Goal: Task Accomplishment & Management: Use online tool/utility

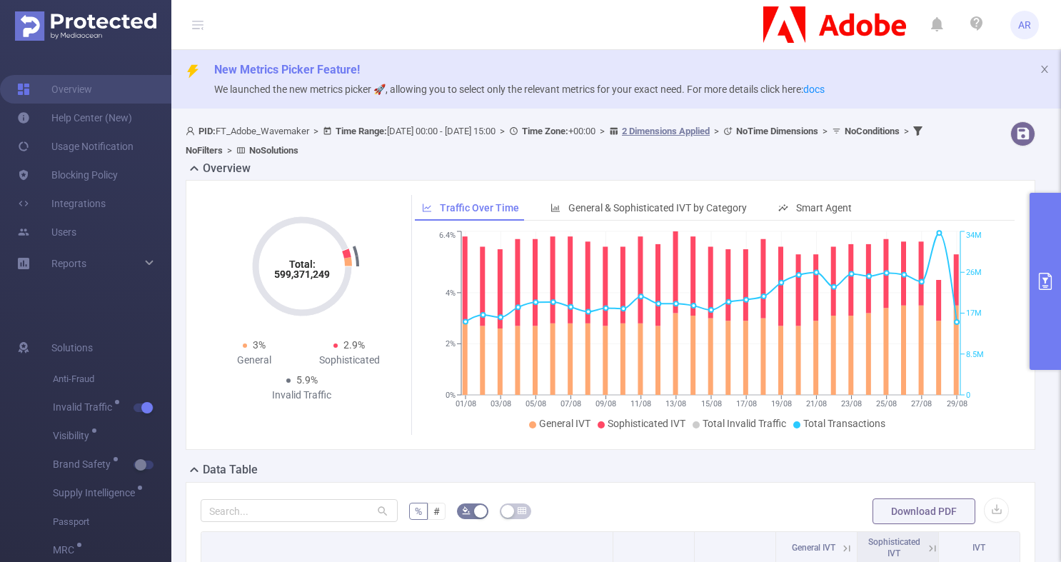
click at [1038, 270] on button "primary" at bounding box center [1045, 281] width 31 height 177
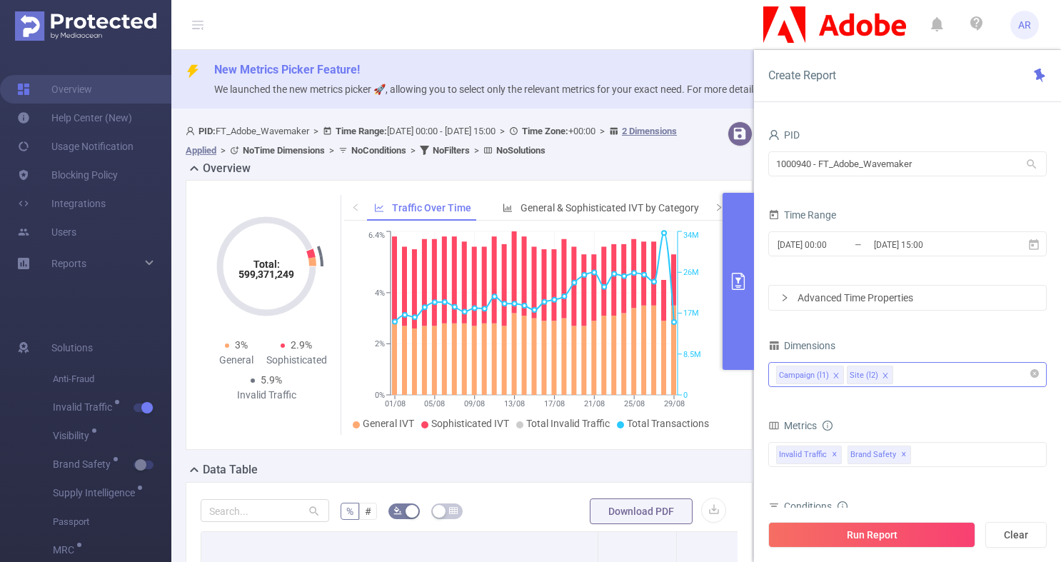
click at [837, 375] on icon "icon: close" at bounding box center [836, 375] width 7 height 7
click at [865, 543] on button "Run Report" at bounding box center [871, 535] width 207 height 26
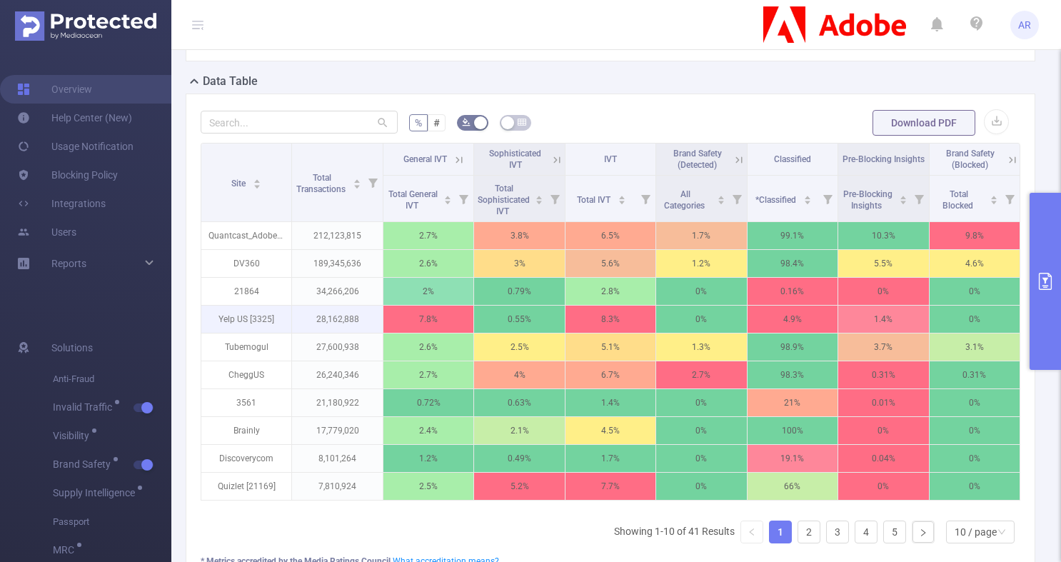
scroll to position [389, 0]
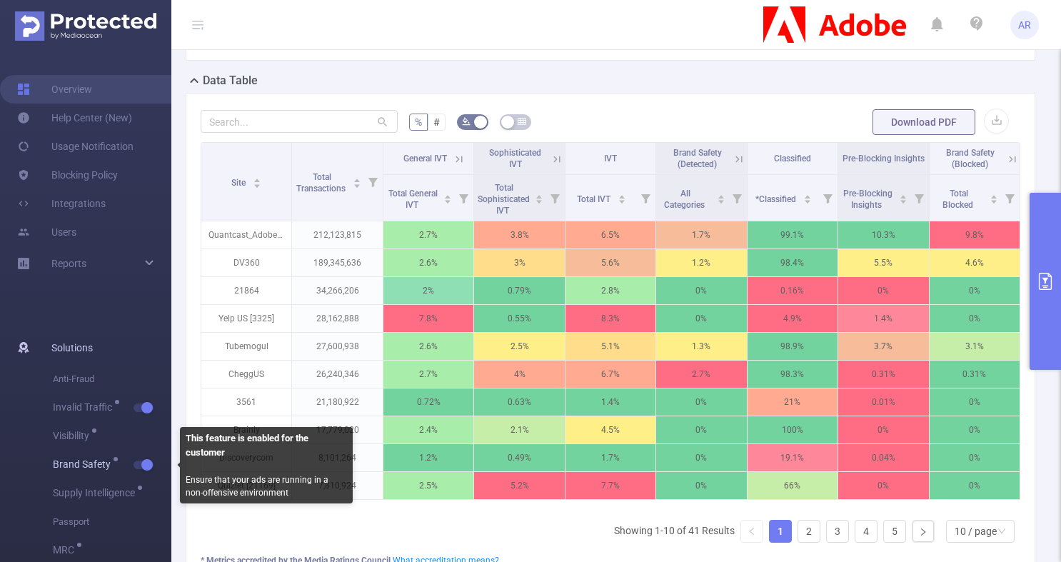
click at [145, 461] on button "button" at bounding box center [144, 465] width 20 height 9
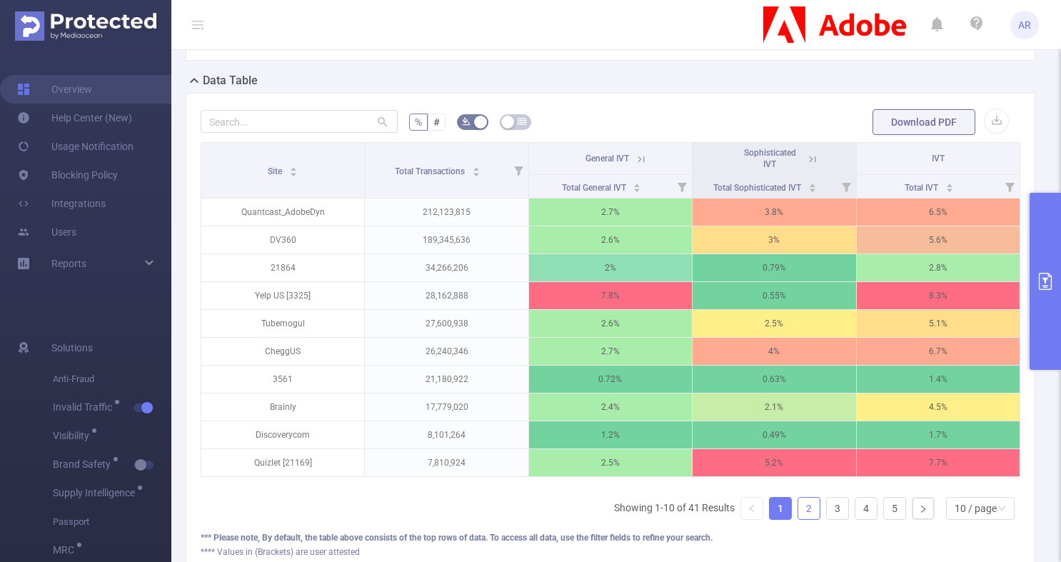
click at [798, 519] on link "2" at bounding box center [808, 508] width 21 height 21
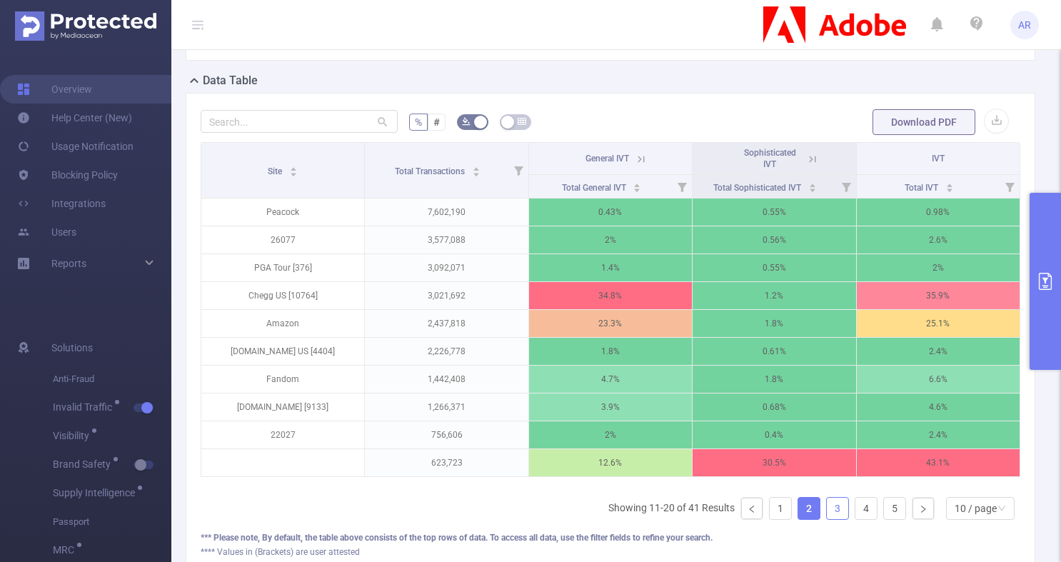
click at [827, 519] on link "3" at bounding box center [837, 508] width 21 height 21
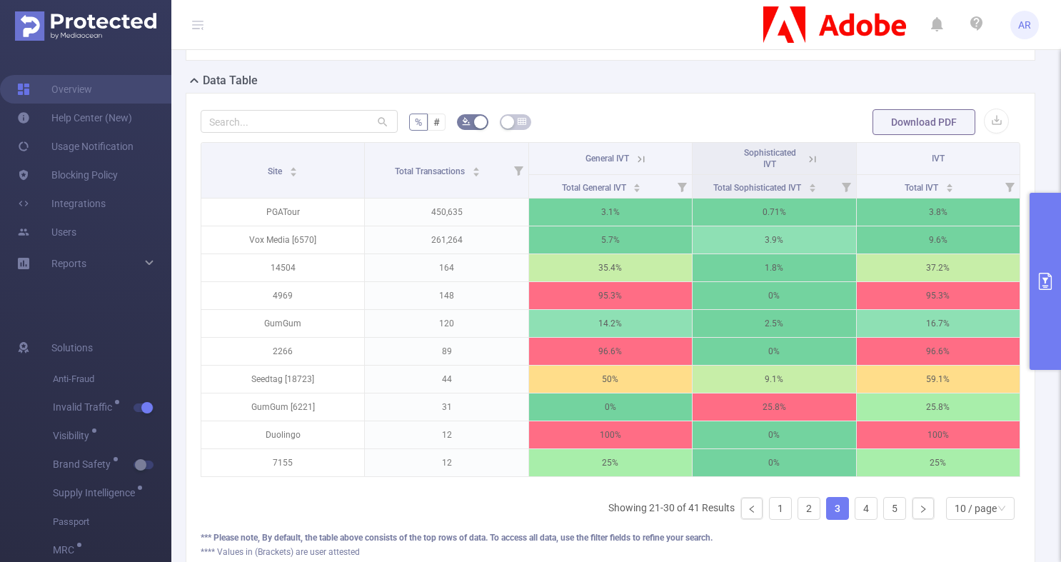
click at [1035, 300] on button "primary" at bounding box center [1045, 281] width 31 height 177
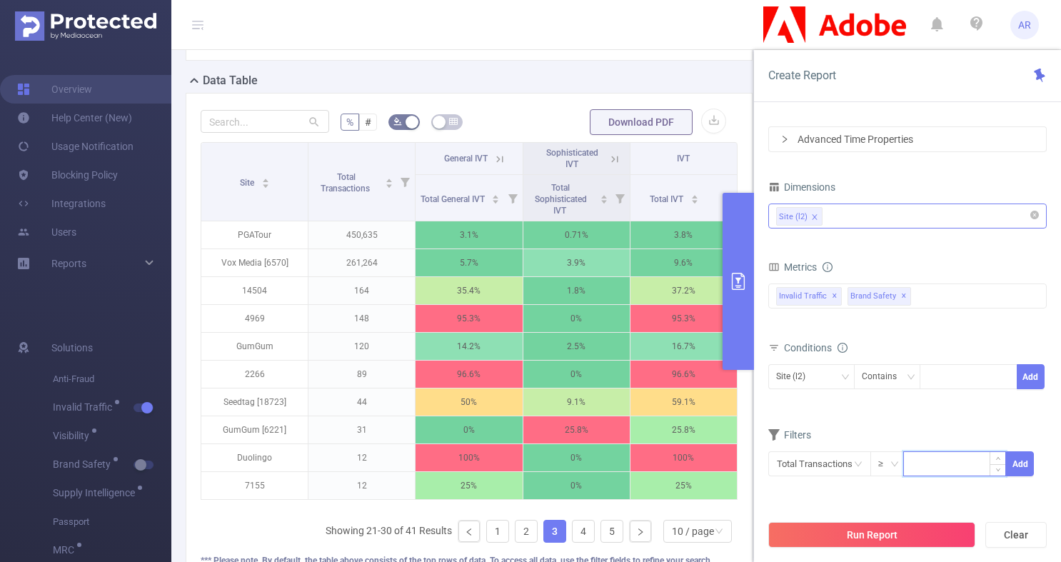
click at [911, 468] on input at bounding box center [954, 462] width 101 height 21
type input "10,000"
click at [1022, 461] on button "Add" at bounding box center [1020, 463] width 28 height 25
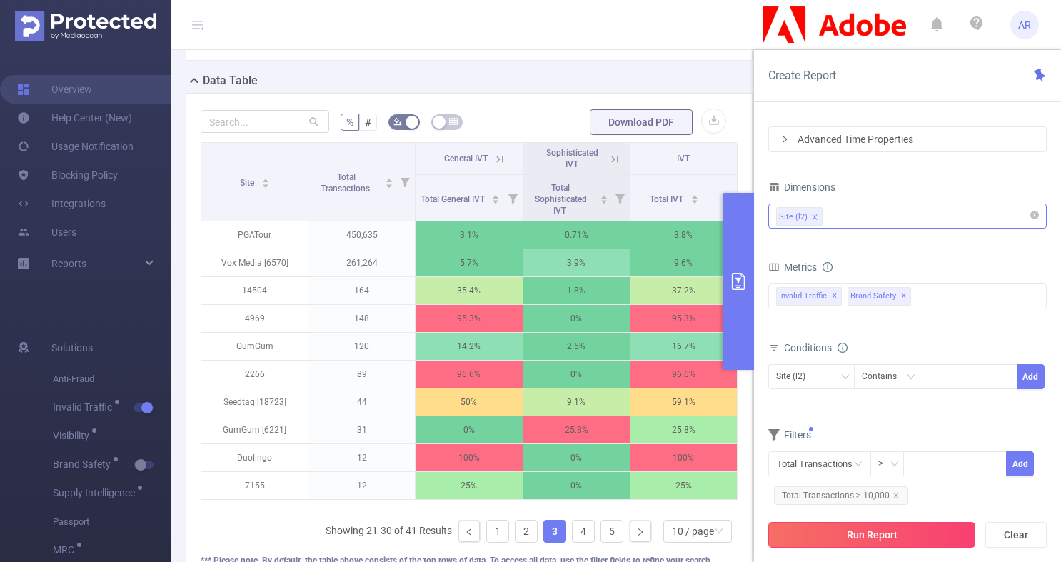
click at [863, 523] on button "Run Report" at bounding box center [871, 535] width 207 height 26
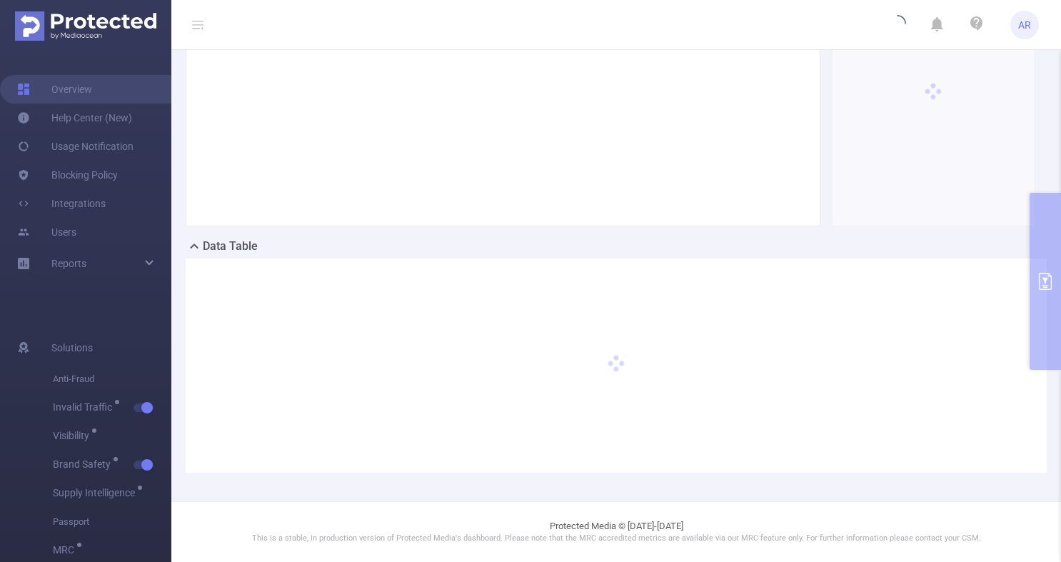
scroll to position [223, 0]
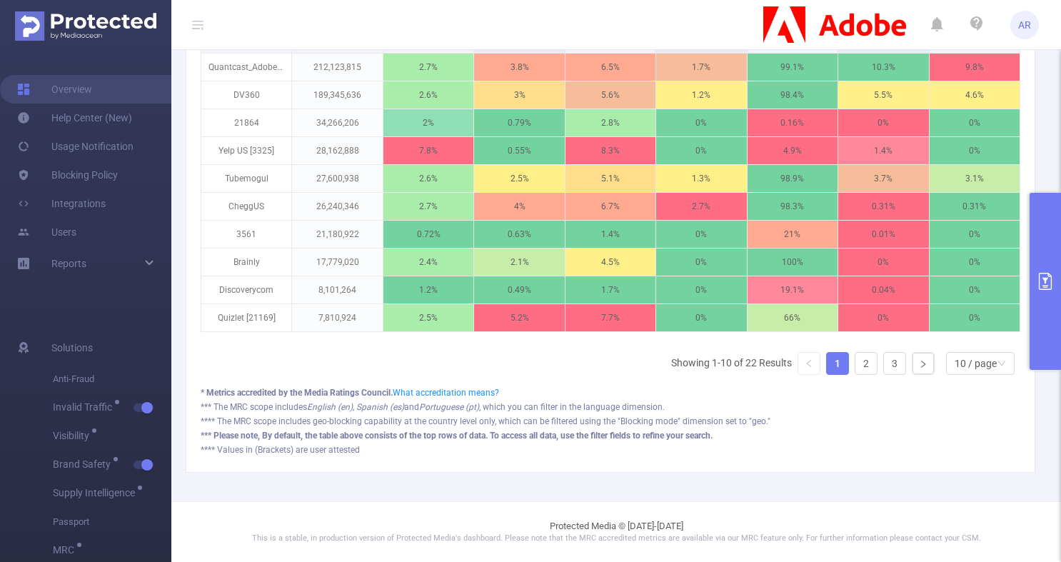
scroll to position [567, 0]
click at [970, 367] on div "10 / page" at bounding box center [976, 363] width 42 height 21
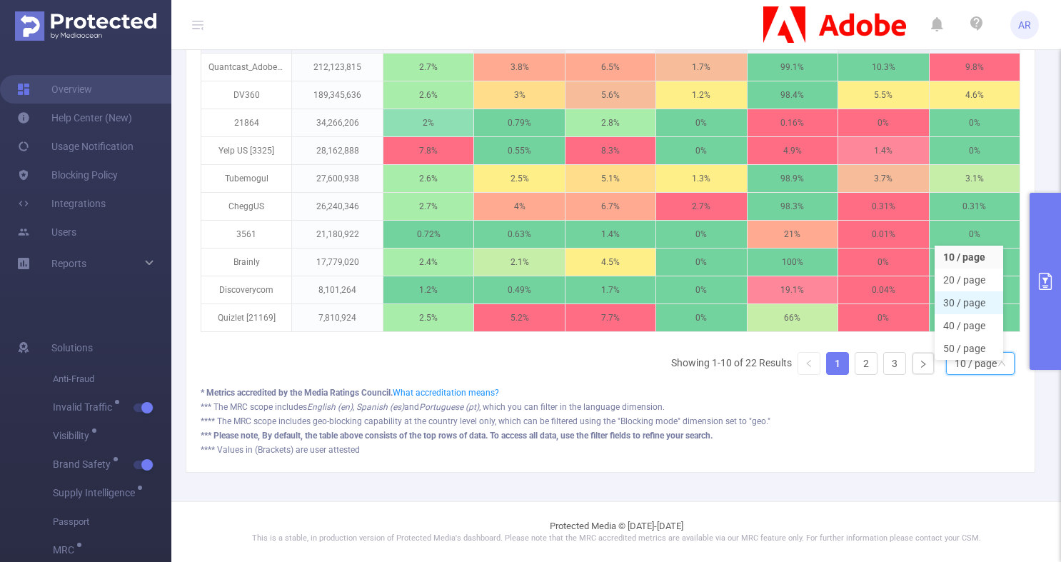
click at [968, 291] on li "30 / page" at bounding box center [969, 302] width 69 height 23
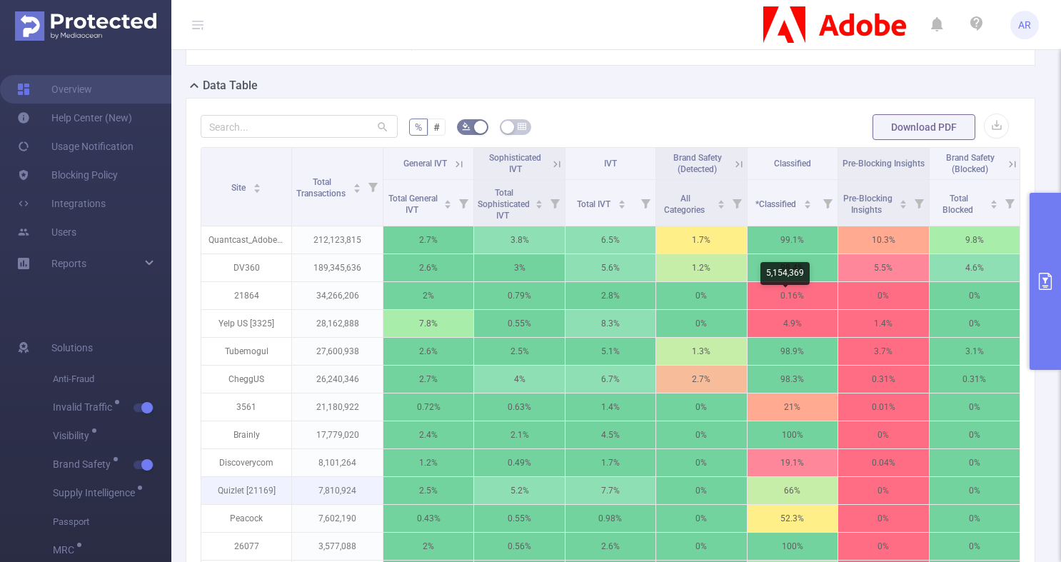
scroll to position [268, 0]
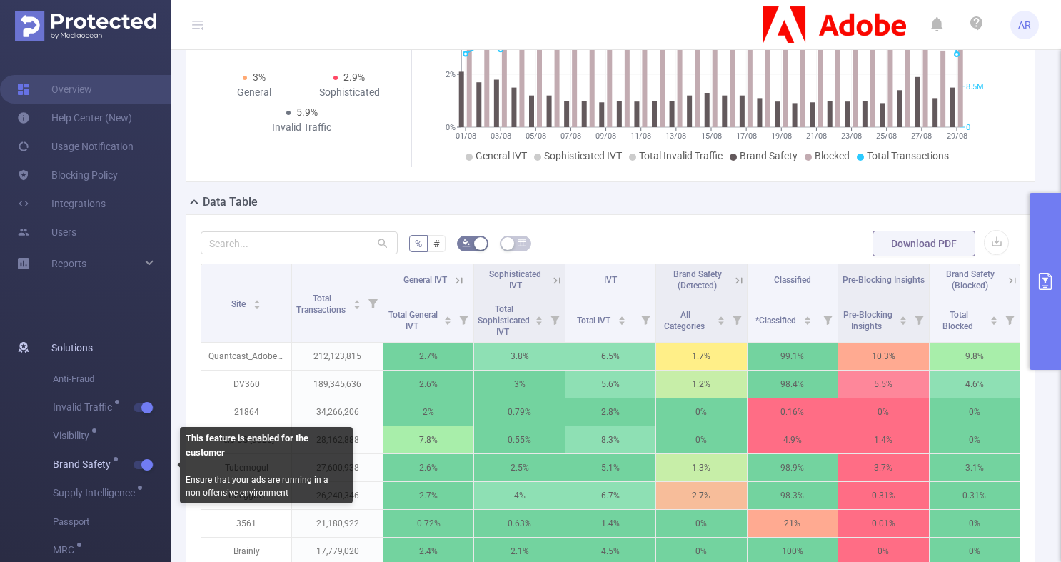
click at [144, 464] on button "button" at bounding box center [144, 465] width 20 height 9
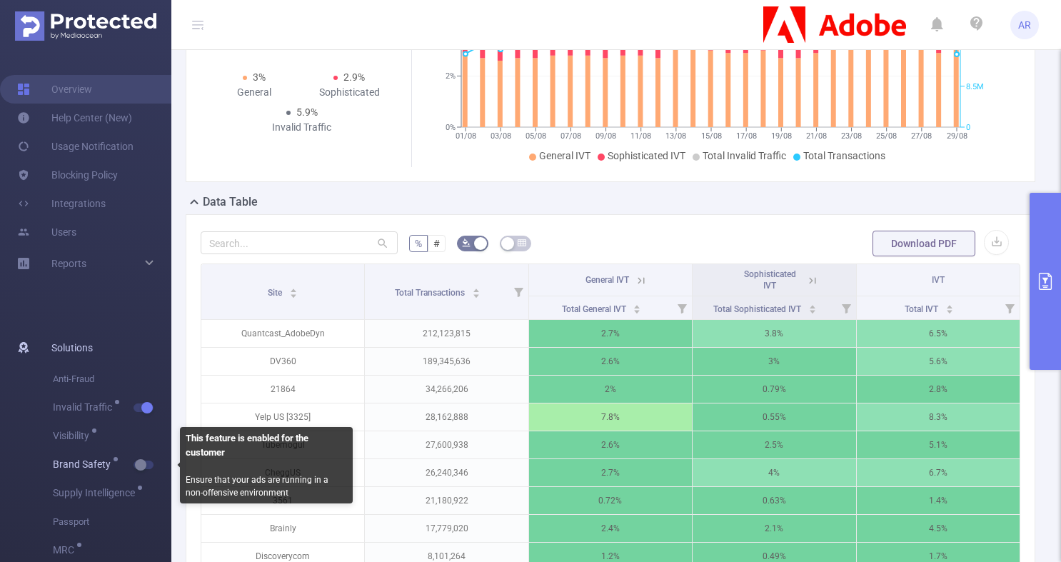
click at [144, 463] on button "button" at bounding box center [144, 465] width 20 height 9
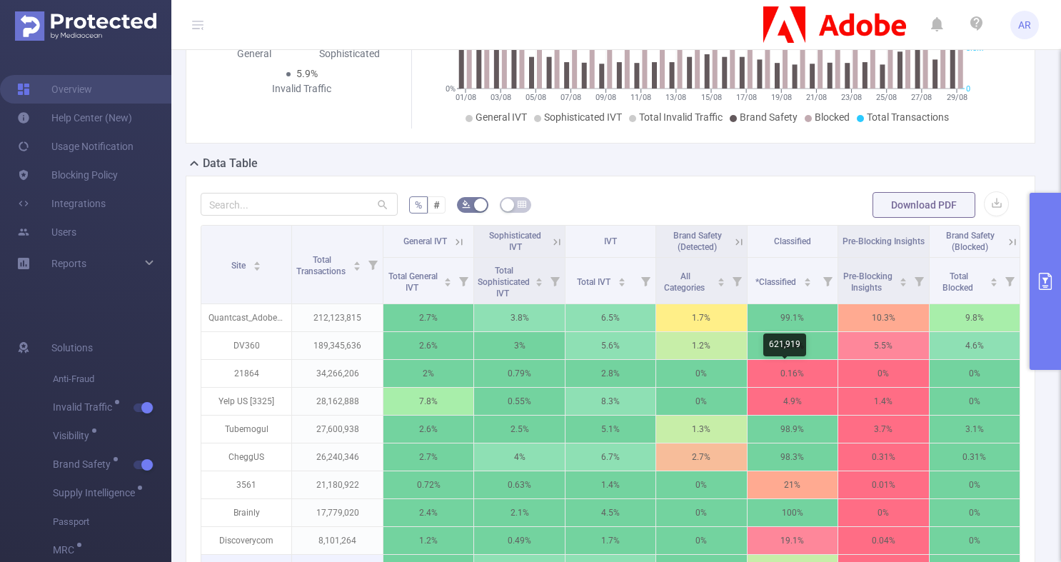
scroll to position [292, 0]
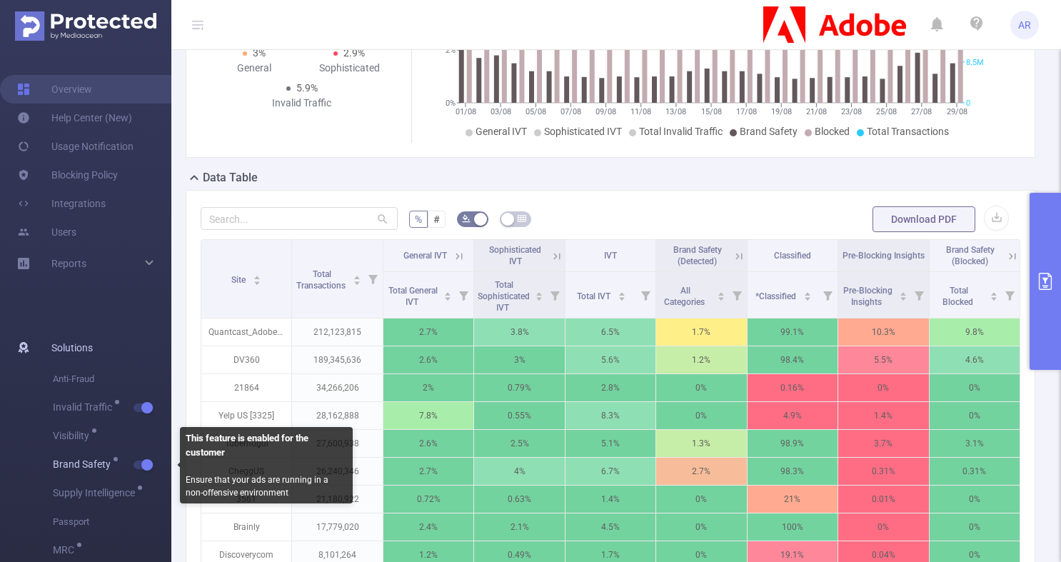
click at [151, 464] on button "button" at bounding box center [144, 465] width 20 height 9
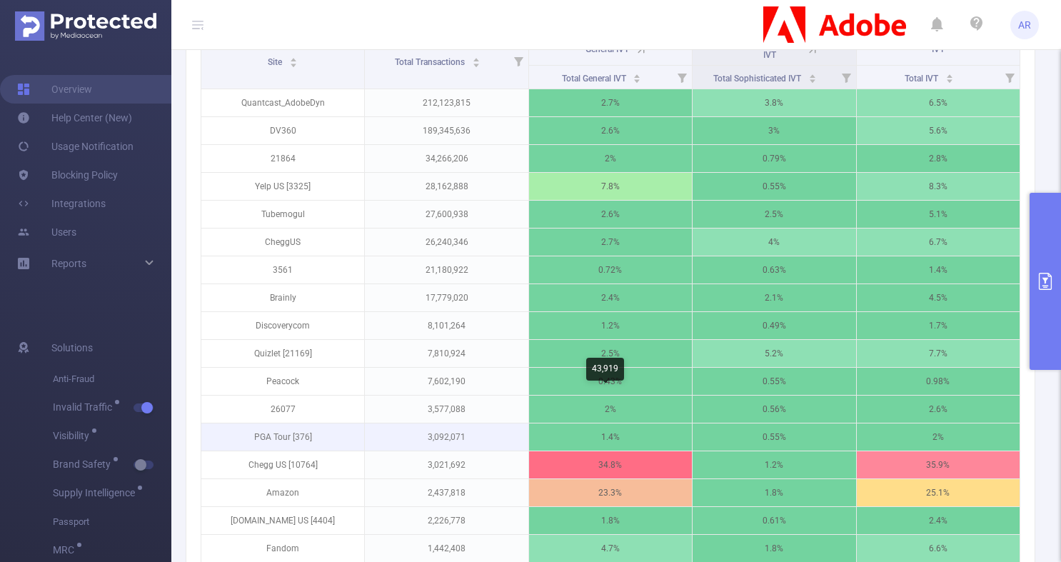
scroll to position [466, 0]
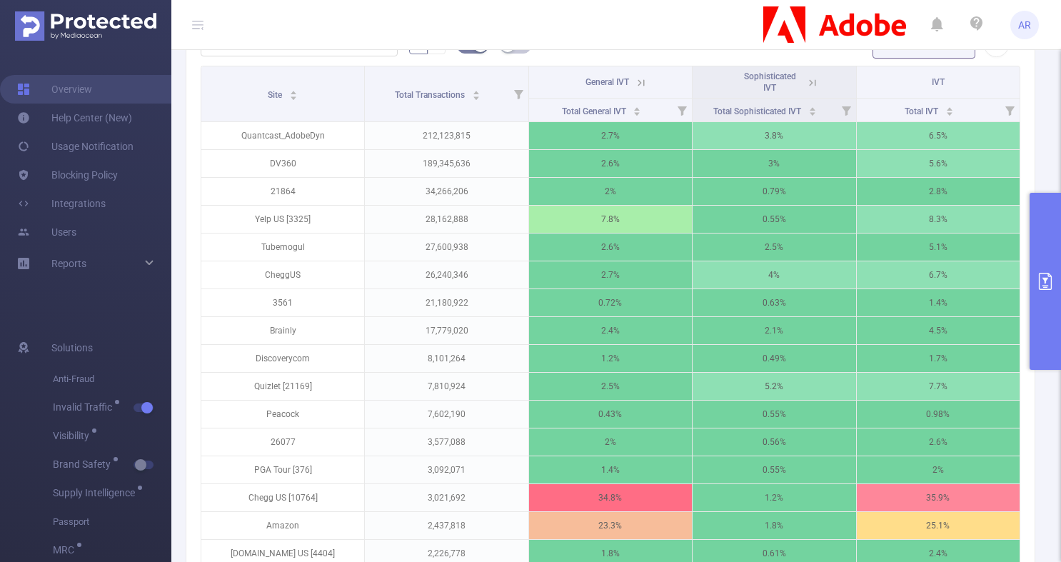
click at [635, 81] on icon at bounding box center [641, 82] width 13 height 13
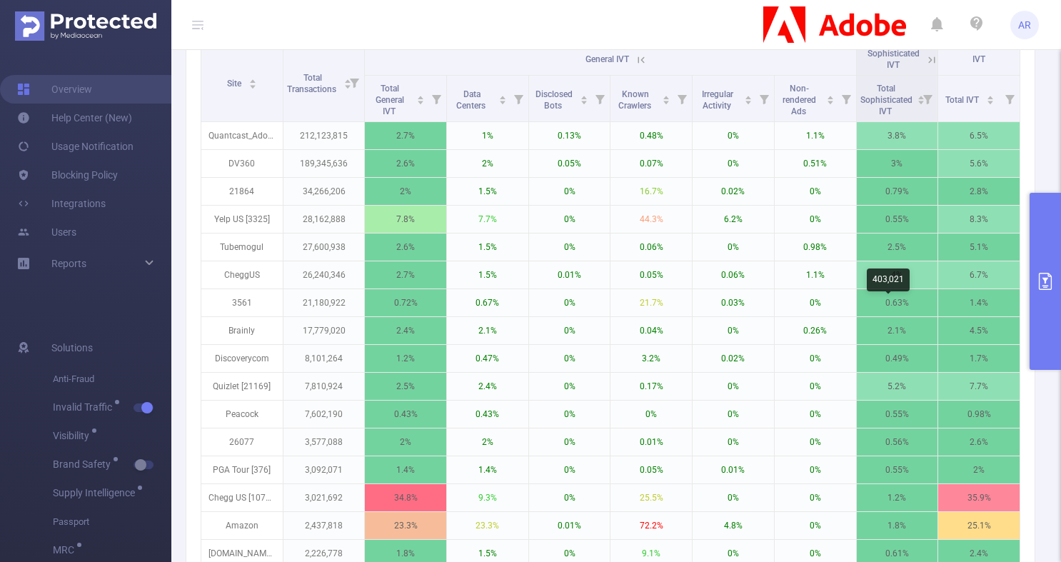
scroll to position [437, 0]
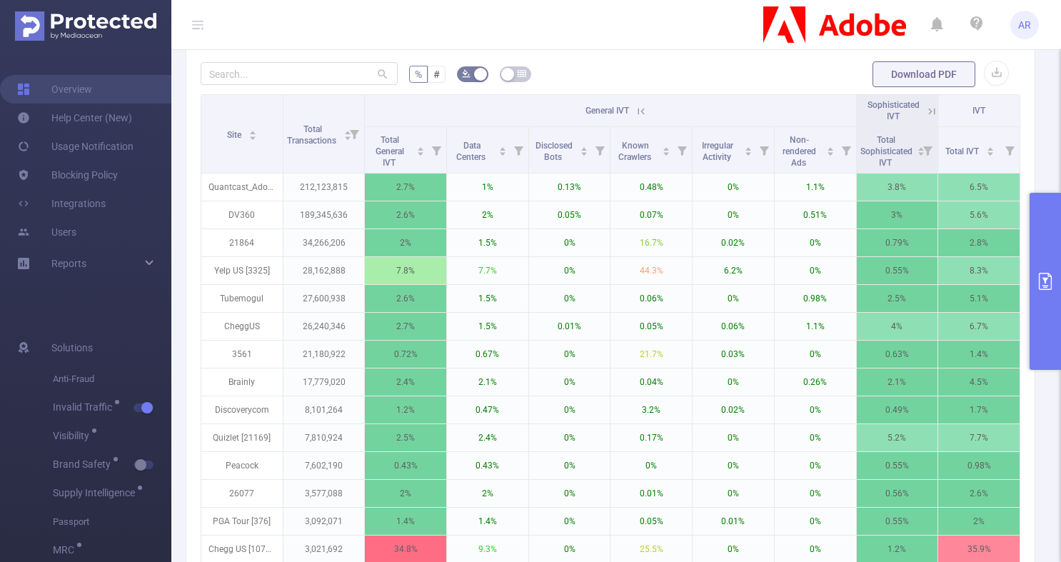
click at [926, 105] on icon at bounding box center [932, 111] width 13 height 13
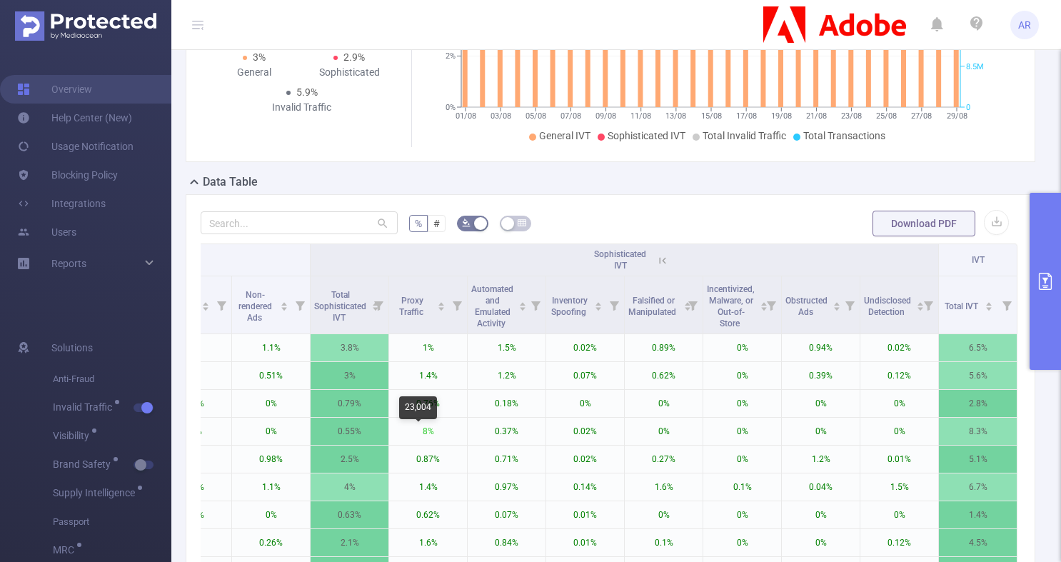
scroll to position [259, 0]
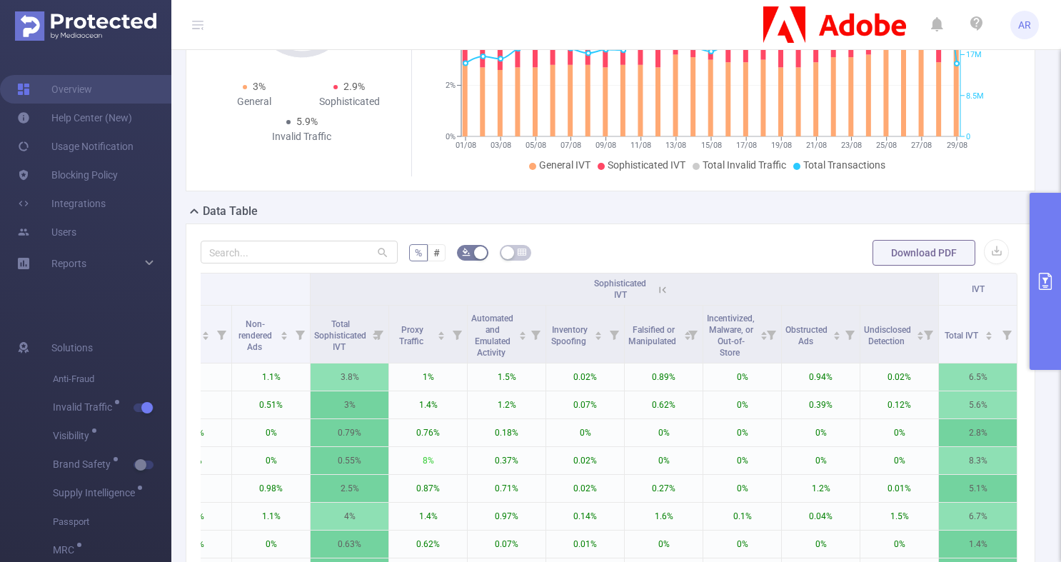
click at [656, 287] on icon at bounding box center [662, 290] width 13 height 13
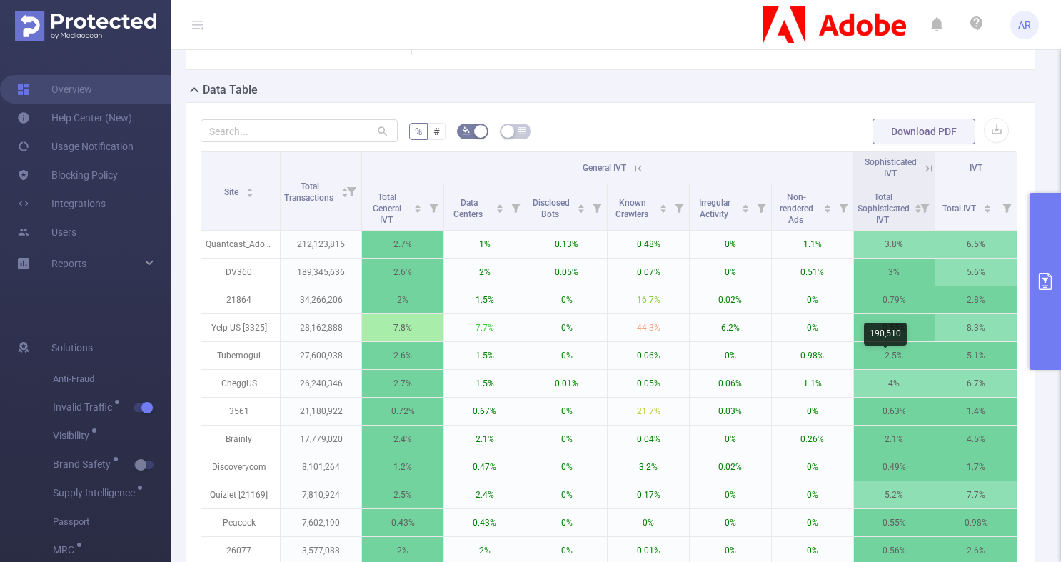
scroll to position [380, 0]
click at [936, 167] on th "IVT" at bounding box center [977, 168] width 82 height 32
click at [923, 167] on icon at bounding box center [929, 168] width 13 height 13
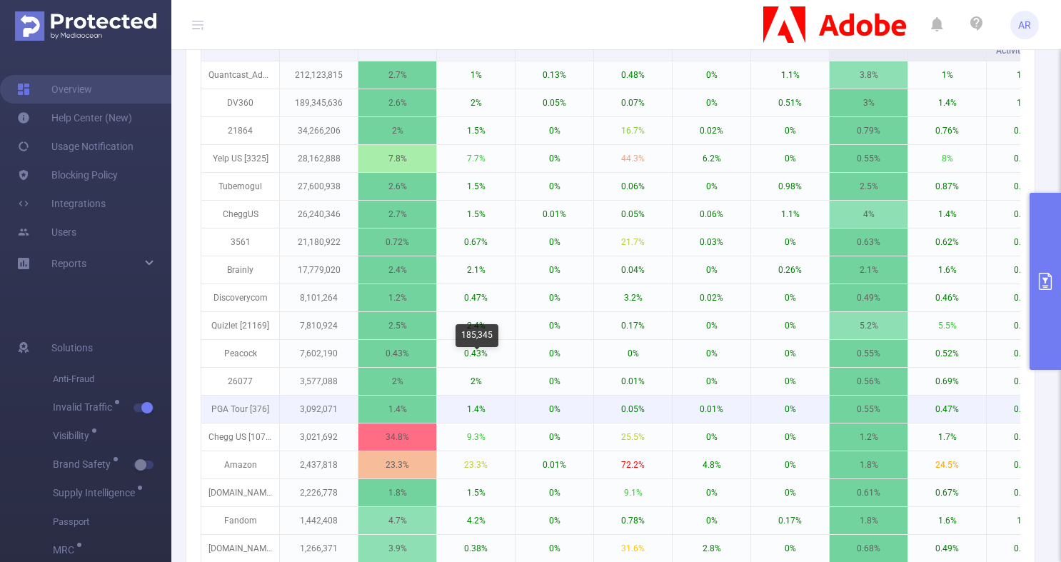
scroll to position [561, 0]
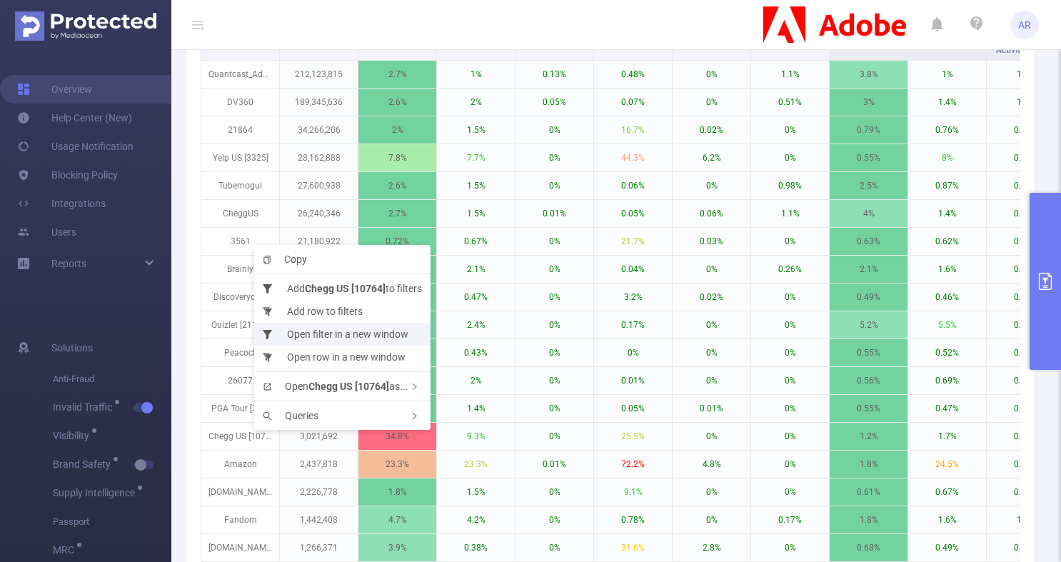
click at [398, 329] on li "Open filter in a new window" at bounding box center [342, 334] width 176 height 23
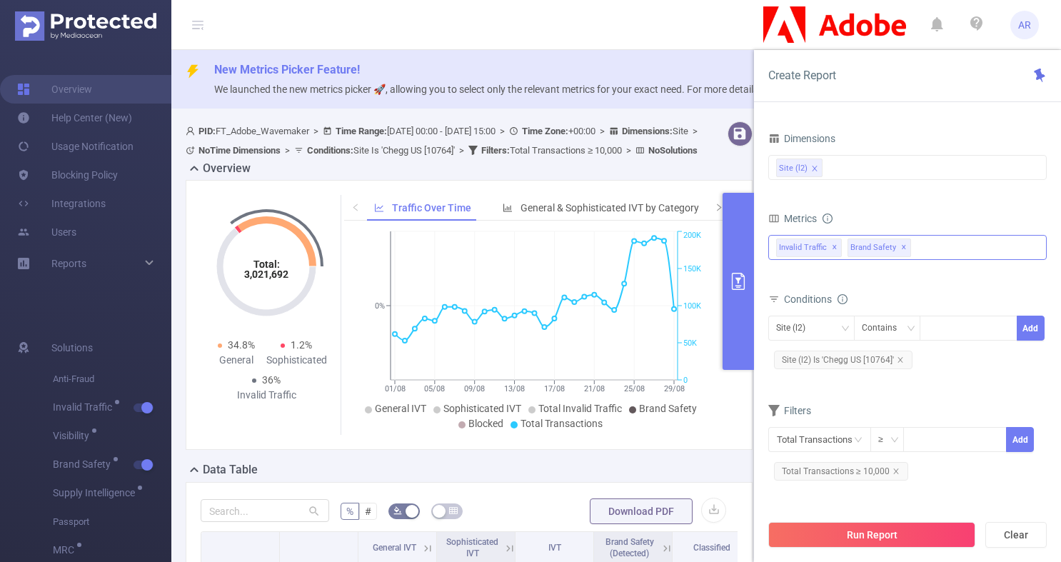
click at [901, 249] on span "✕" at bounding box center [904, 247] width 6 height 17
click at [889, 536] on button "Run Report" at bounding box center [871, 535] width 207 height 26
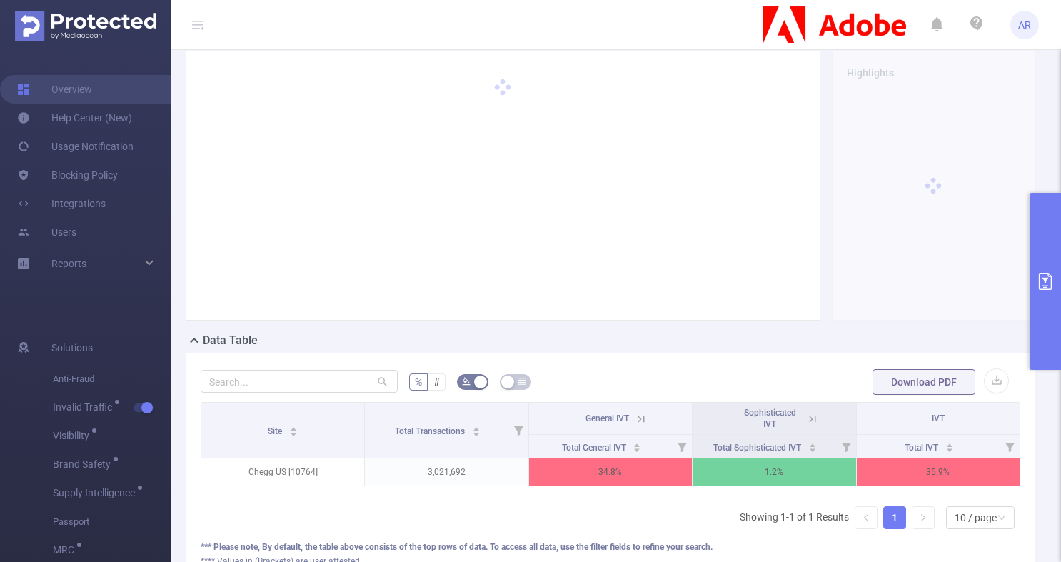
scroll to position [131, 0]
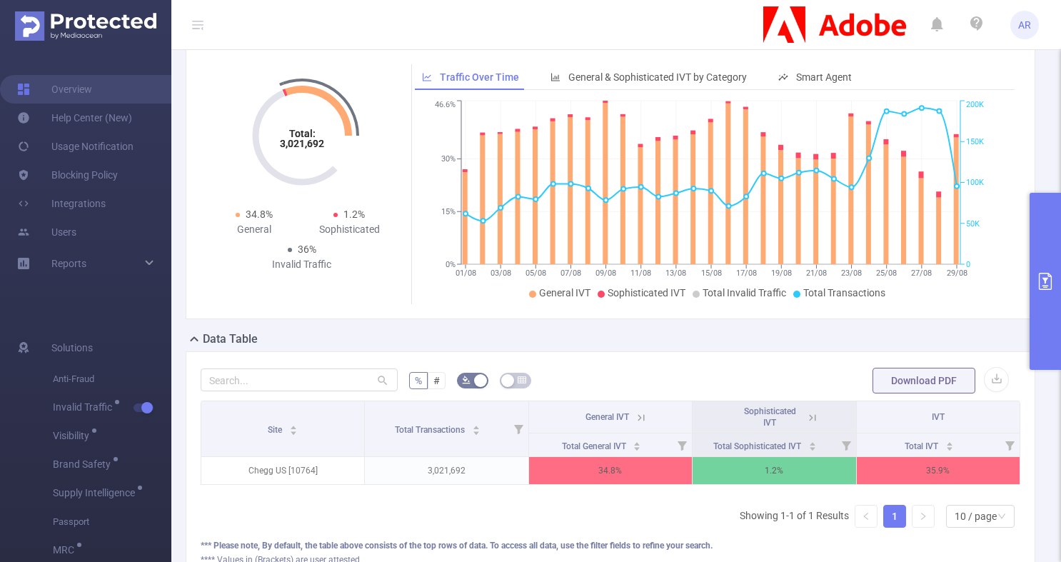
click at [1031, 271] on button "primary" at bounding box center [1045, 281] width 31 height 177
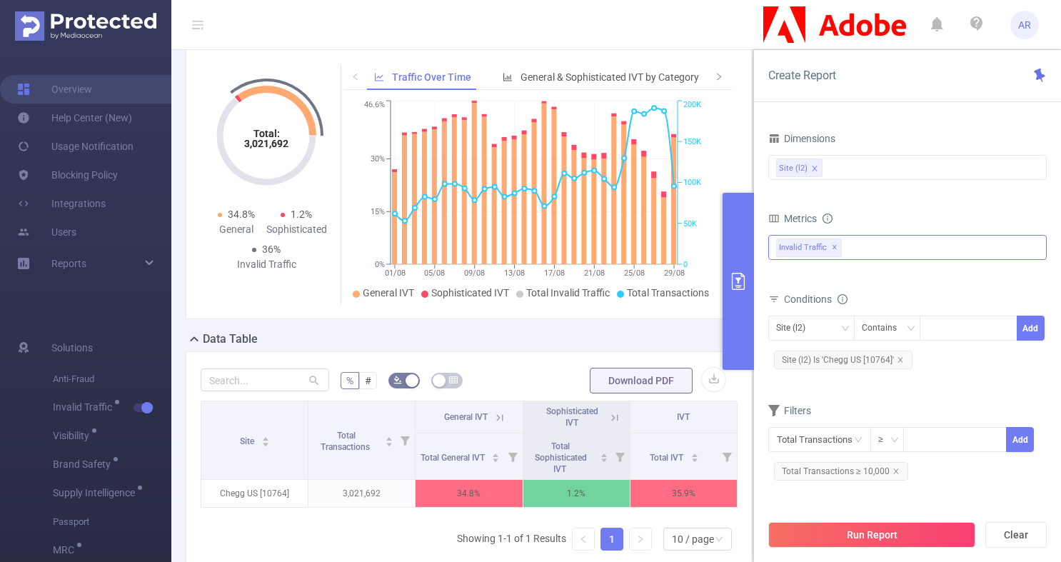
click at [899, 249] on div "Invalid Traffic ✕" at bounding box center [907, 247] width 279 height 25
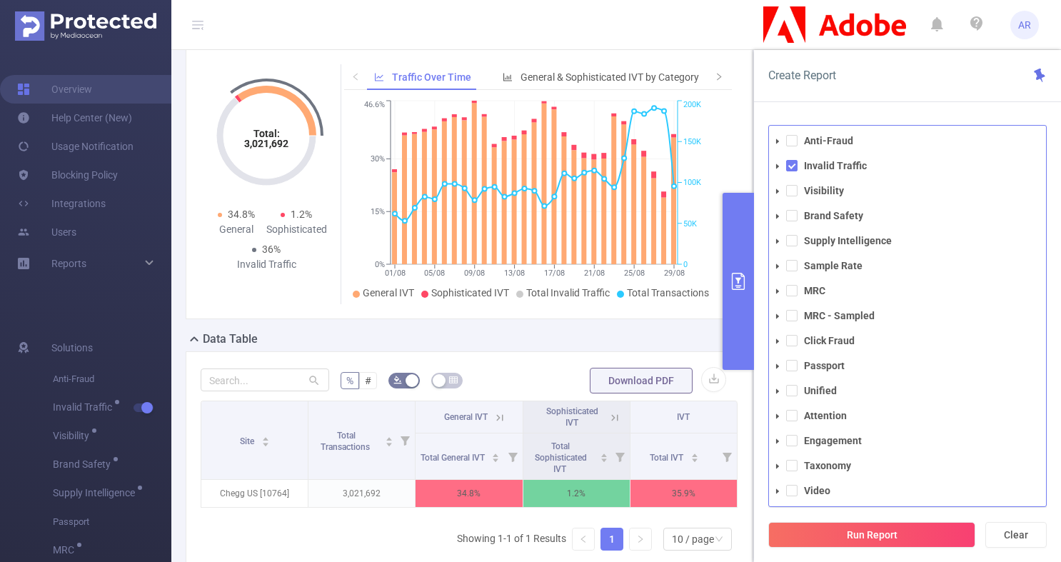
click at [963, 113] on div "PID 1000940 - FT_Adobe_Wavemaker 1000940 - FT_Adobe_Wavemaker Time Range [DATE]…" at bounding box center [907, 349] width 307 height 476
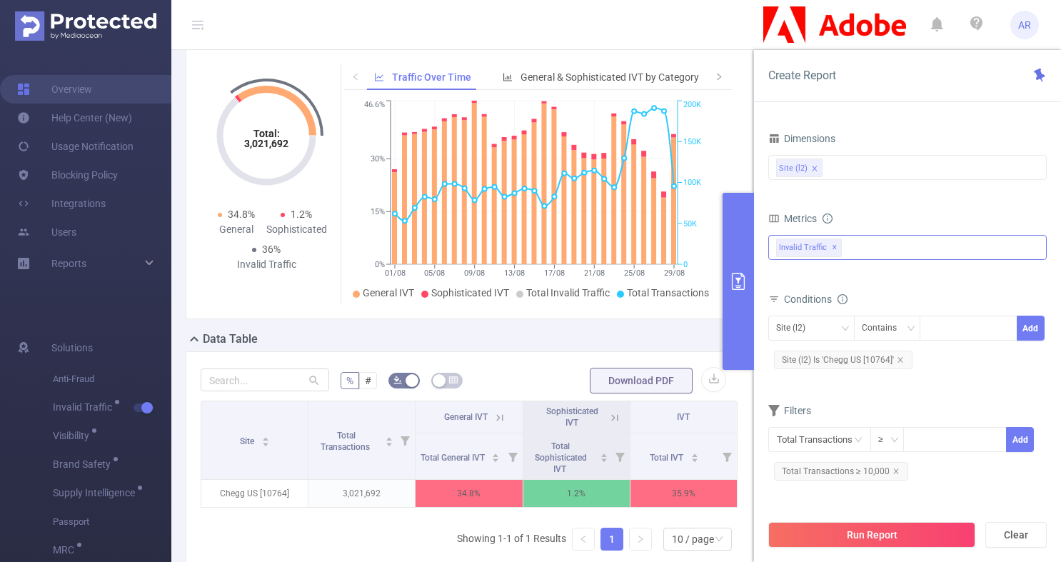
click at [866, 249] on div "Invalid Traffic ✕ Anti-Fraud Invalid Traffic Visibility Brand Safety Supply Int…" at bounding box center [907, 247] width 279 height 25
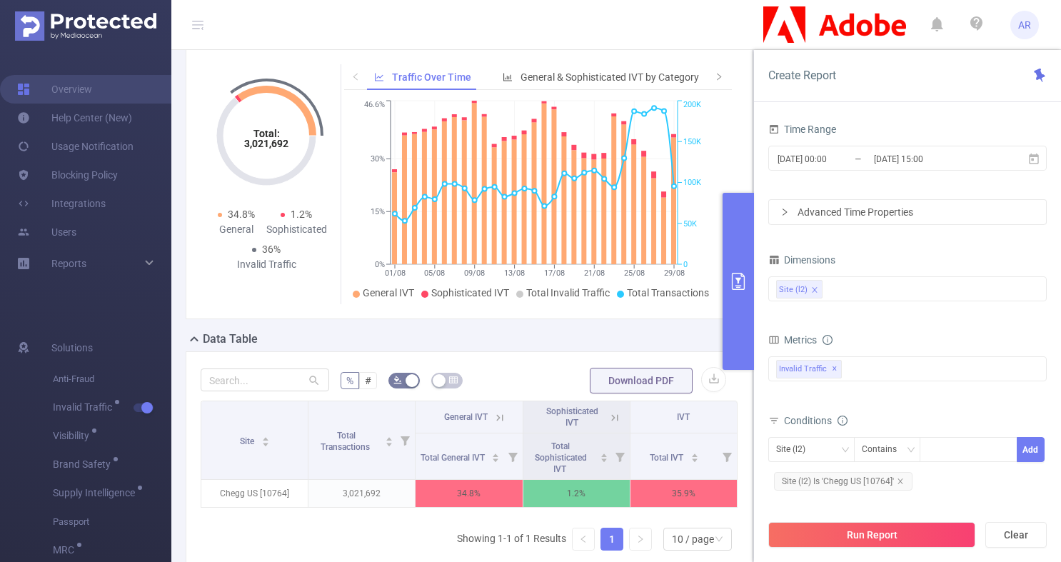
click at [913, 222] on div "Advanced Time Properties" at bounding box center [907, 212] width 277 height 24
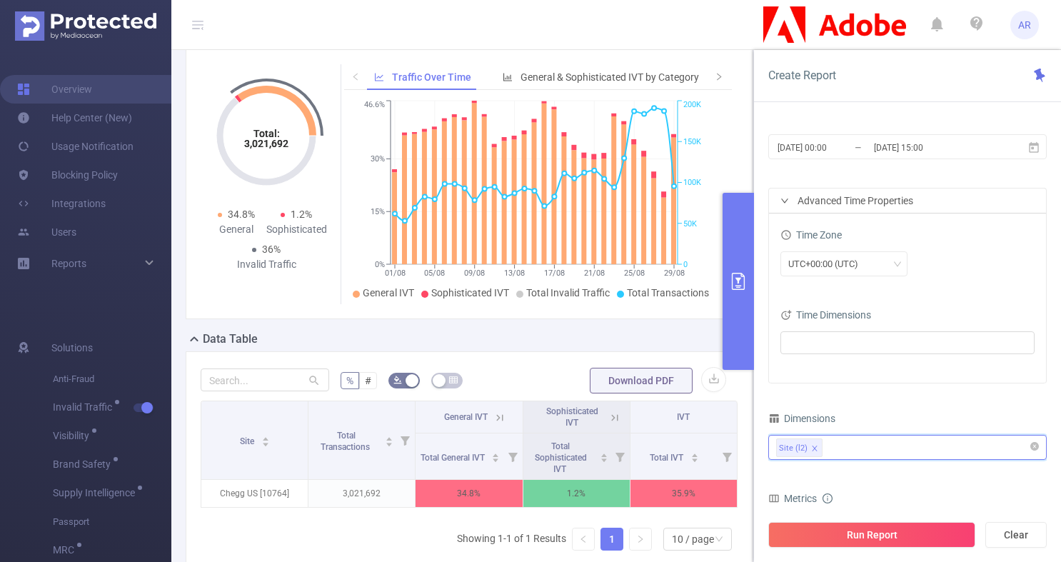
click at [829, 453] on input at bounding box center [829, 447] width 7 height 19
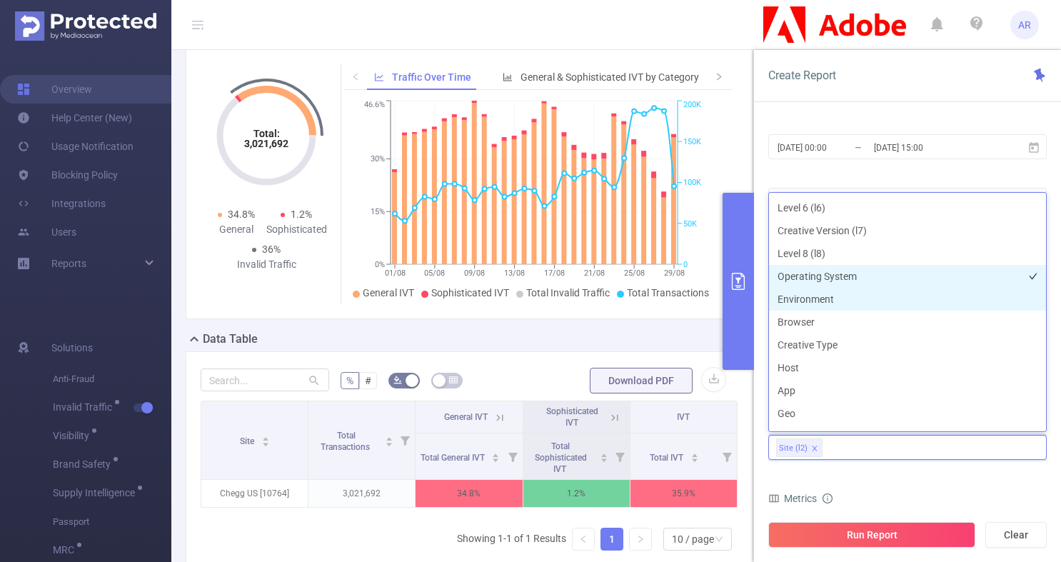
scroll to position [159, 0]
click at [814, 370] on li "Host" at bounding box center [907, 367] width 277 height 23
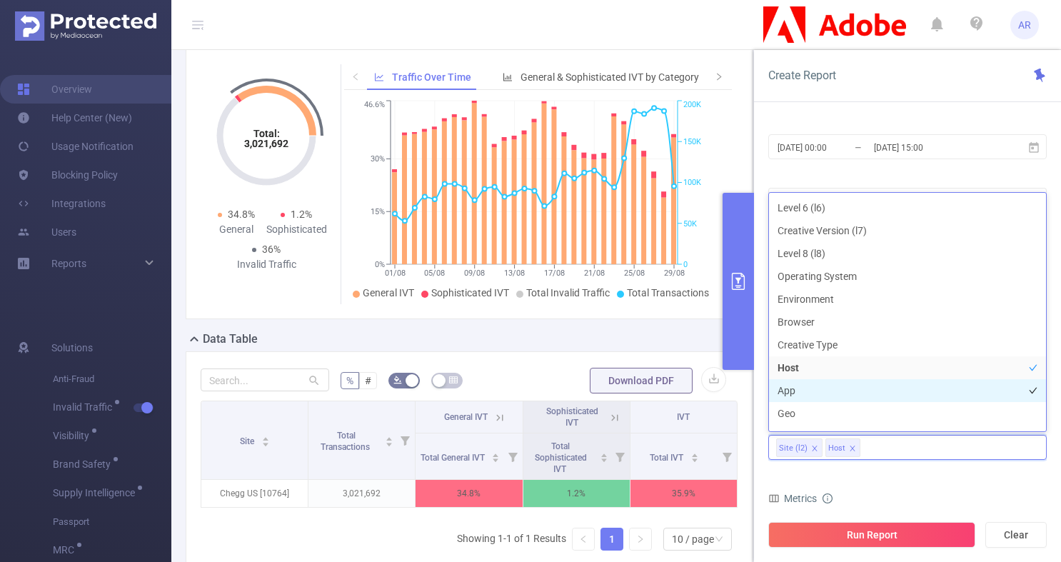
click at [801, 391] on li "App" at bounding box center [907, 390] width 277 height 23
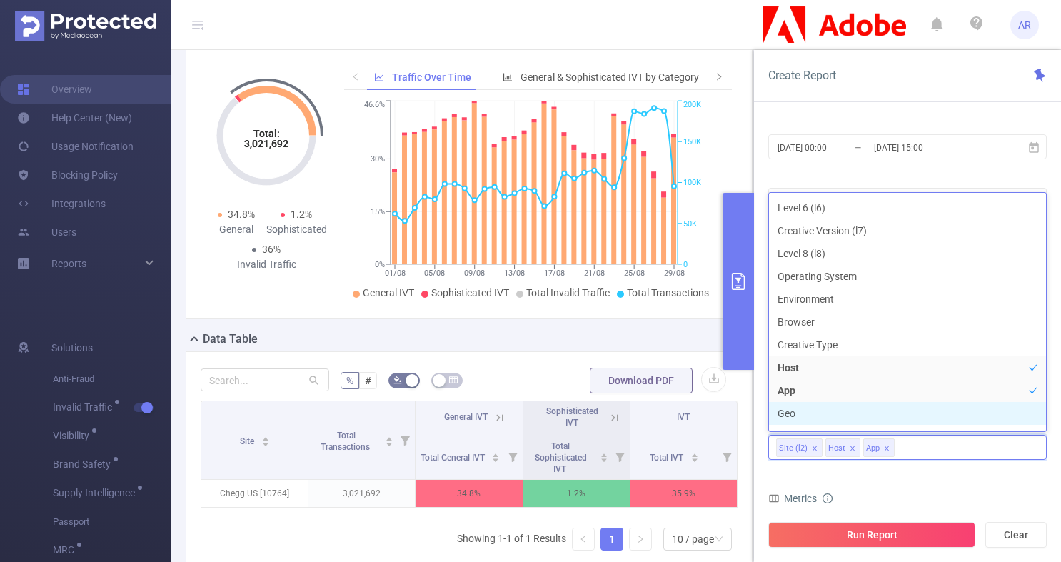
scroll to position [176, 0]
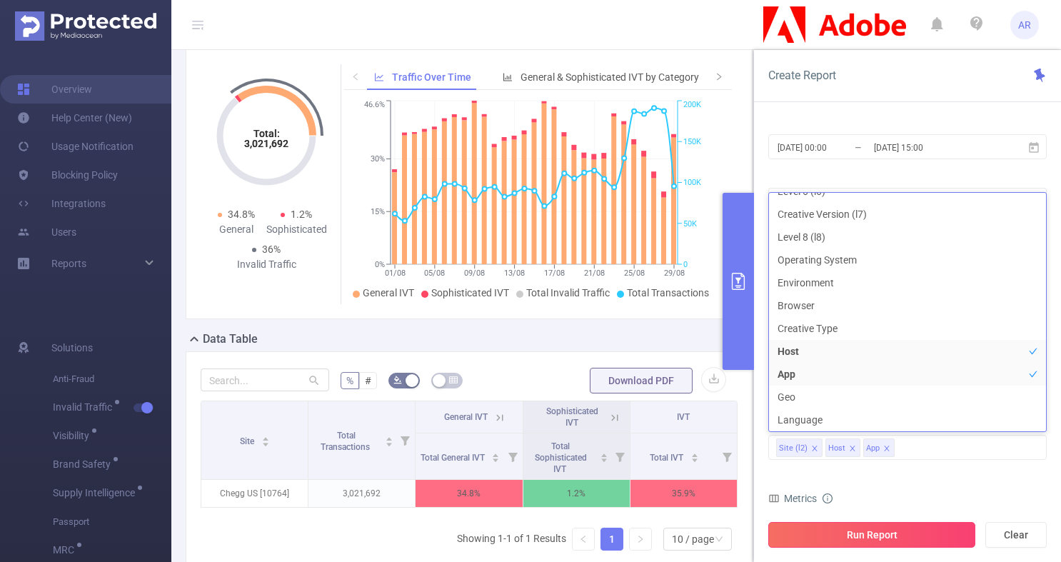
click at [863, 537] on button "Run Report" at bounding box center [871, 535] width 207 height 26
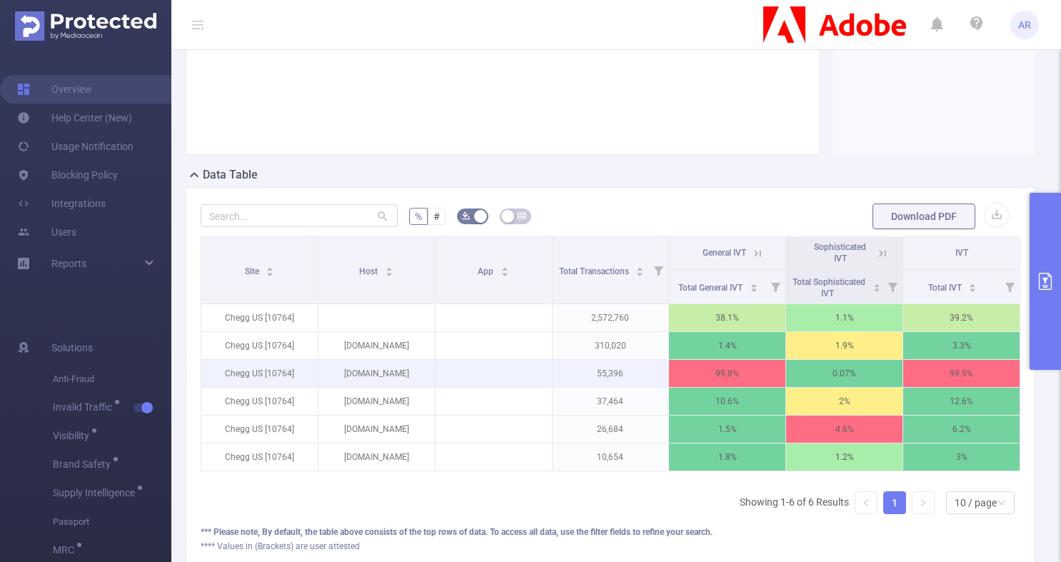
scroll to position [364, 0]
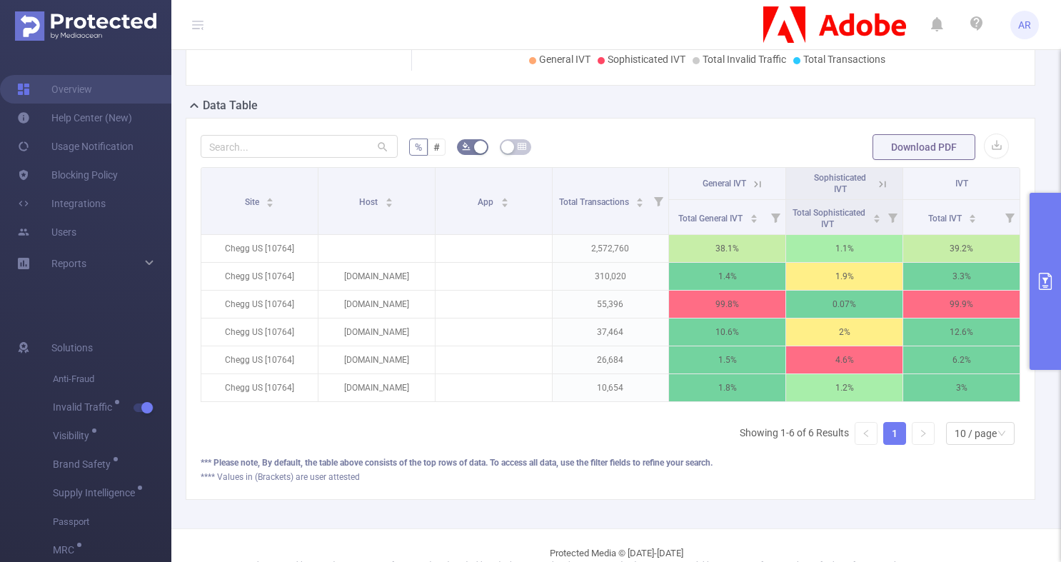
click at [752, 182] on icon at bounding box center [757, 184] width 13 height 13
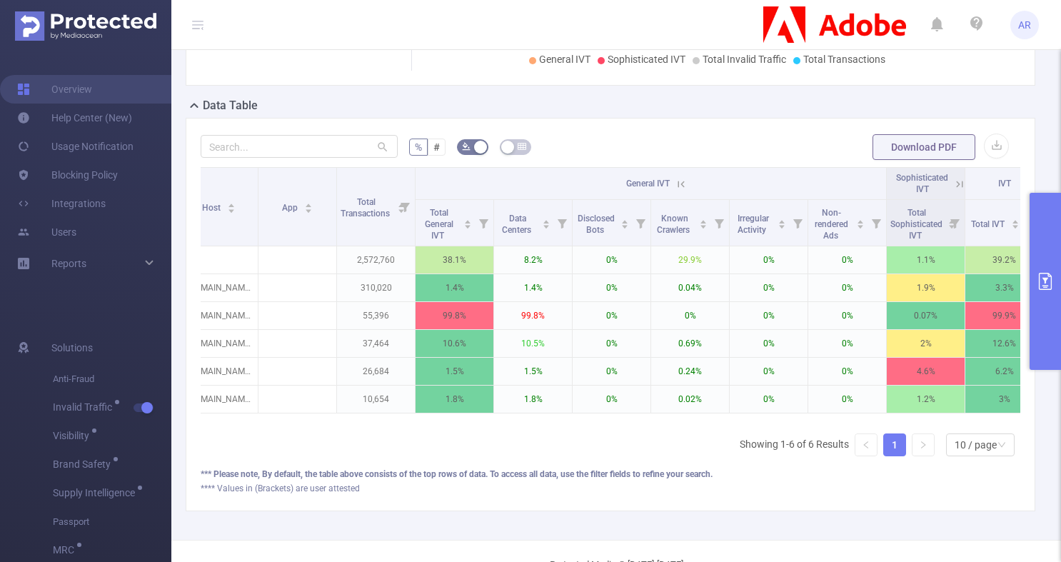
scroll to position [0, 0]
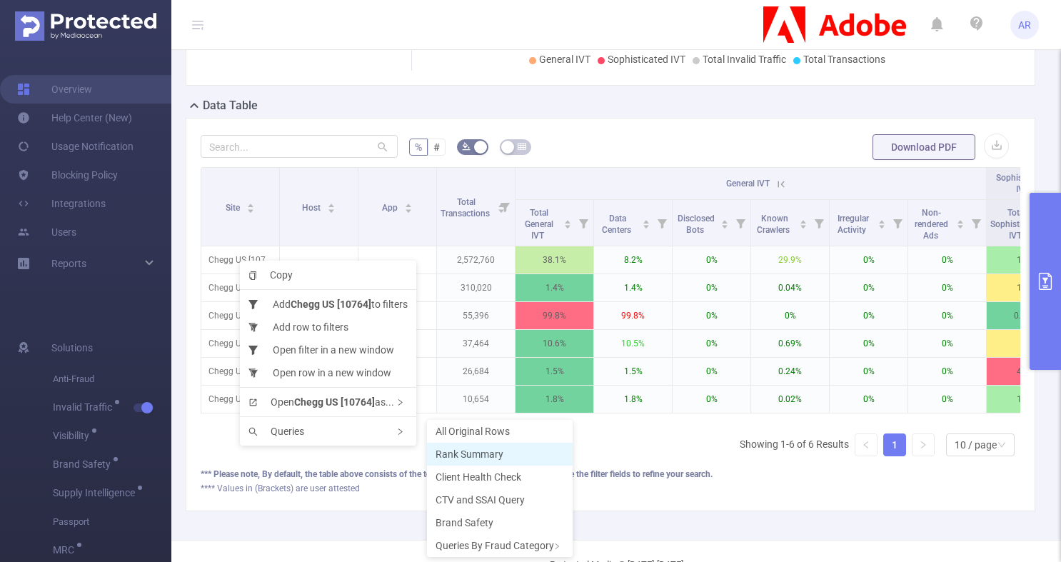
click at [456, 449] on span "Rank Summary" at bounding box center [470, 453] width 68 height 11
